Goal: Transaction & Acquisition: Purchase product/service

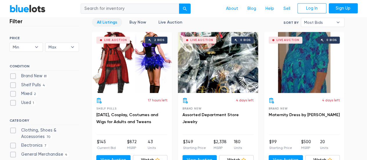
scroll to position [174, 0]
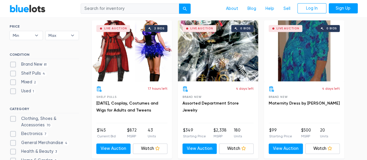
click at [213, 52] on div "Live Auction 0 bids" at bounding box center [218, 50] width 80 height 61
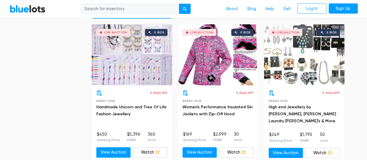
scroll to position [905, 0]
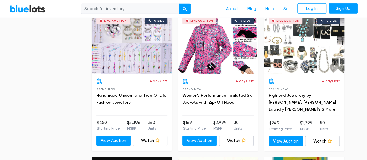
click at [314, 49] on div "Live Auction 0 bids" at bounding box center [304, 43] width 80 height 61
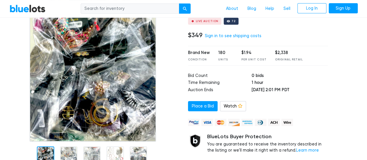
scroll to position [58, 0]
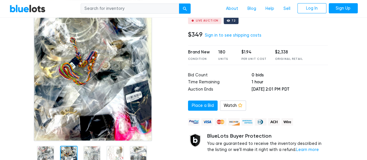
click at [68, 152] on div at bounding box center [68, 154] width 17 height 17
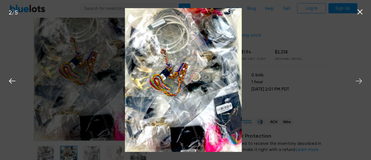
click at [358, 81] on icon at bounding box center [359, 81] width 9 height 9
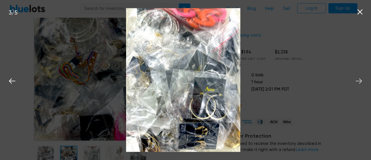
click at [358, 81] on icon at bounding box center [359, 81] width 9 height 9
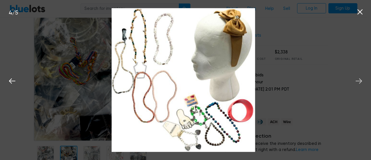
click at [358, 81] on icon at bounding box center [359, 81] width 9 height 9
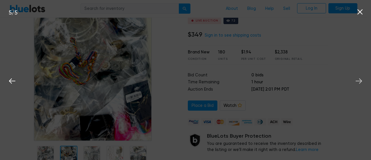
click at [358, 81] on icon at bounding box center [359, 81] width 9 height 9
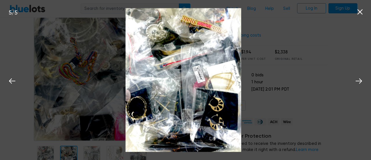
click at [360, 10] on icon at bounding box center [360, 12] width 9 height 9
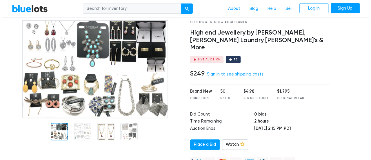
scroll to position [70, 0]
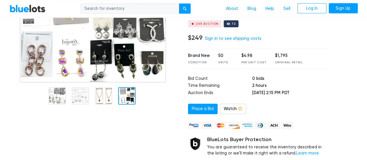
click at [125, 95] on div at bounding box center [126, 95] width 17 height 17
